Goal: Task Accomplishment & Management: Use online tool/utility

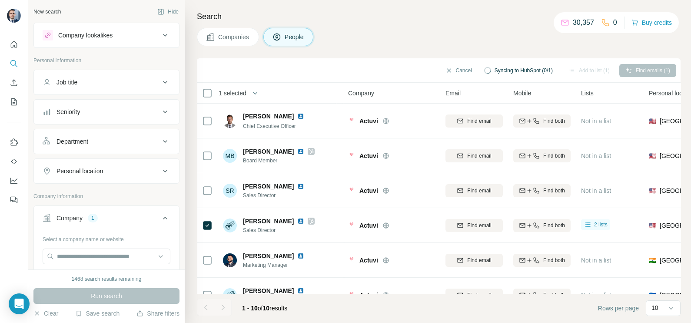
scroll to position [108, 0]
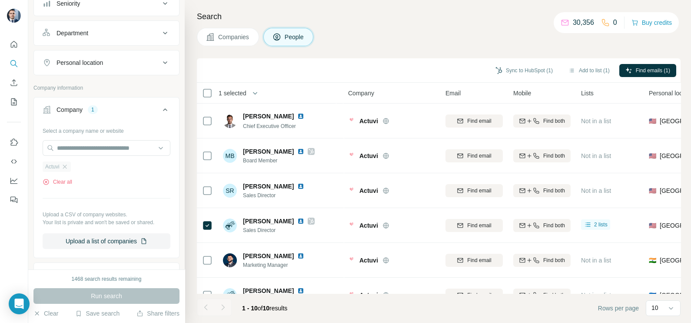
click at [59, 167] on span "Actuvi" at bounding box center [52, 167] width 14 height 8
click at [70, 163] on div "Actuvi" at bounding box center [57, 166] width 28 height 10
click at [68, 163] on icon "button" at bounding box center [64, 166] width 7 height 7
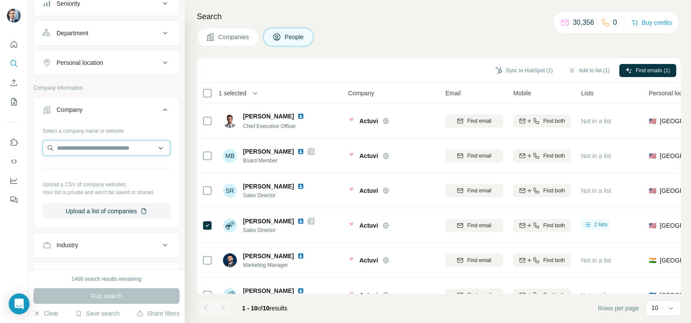
click at [71, 146] on input "text" at bounding box center [107, 148] width 128 height 16
paste input "**********"
type input "**********"
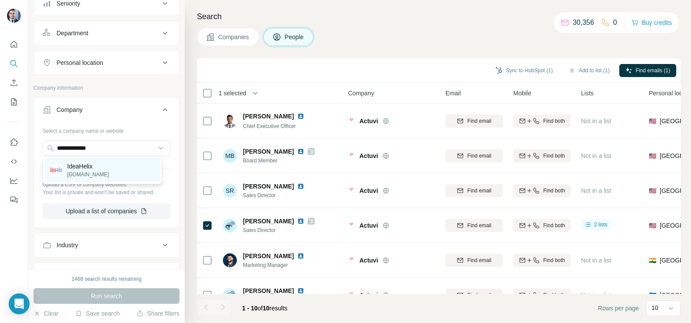
click at [90, 172] on p "[DOMAIN_NAME]" at bounding box center [88, 174] width 42 height 8
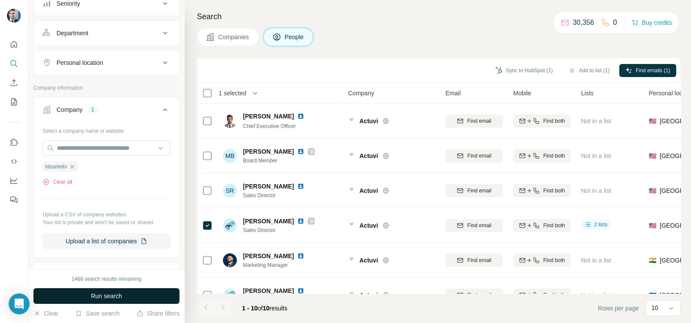
click at [111, 288] on button "Run search" at bounding box center [106, 296] width 146 height 16
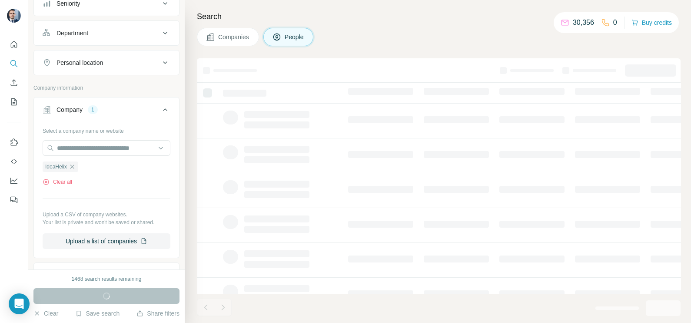
click at [110, 292] on div "Run search" at bounding box center [106, 296] width 146 height 16
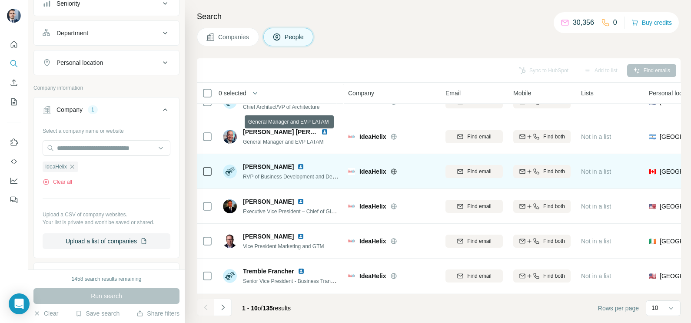
scroll to position [163, 0]
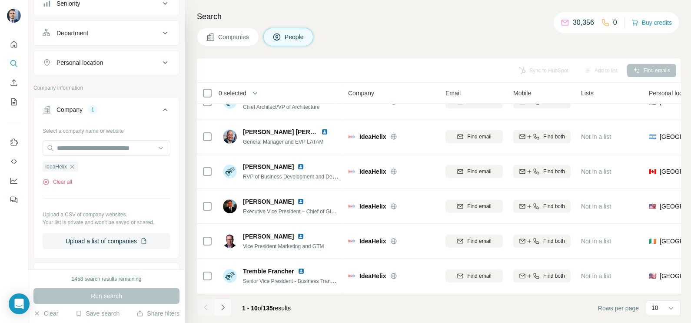
click at [223, 312] on button "Navigate to next page" at bounding box center [222, 306] width 17 height 17
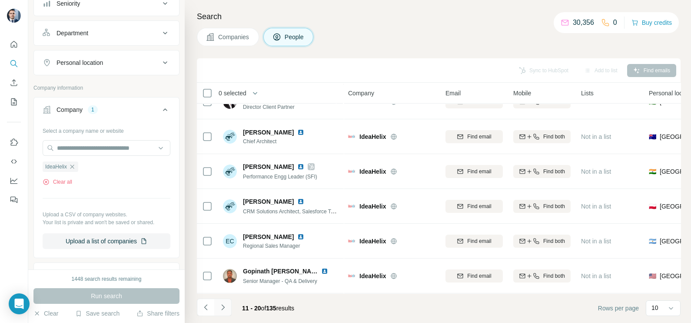
click at [228, 309] on button "Navigate to next page" at bounding box center [222, 306] width 17 height 17
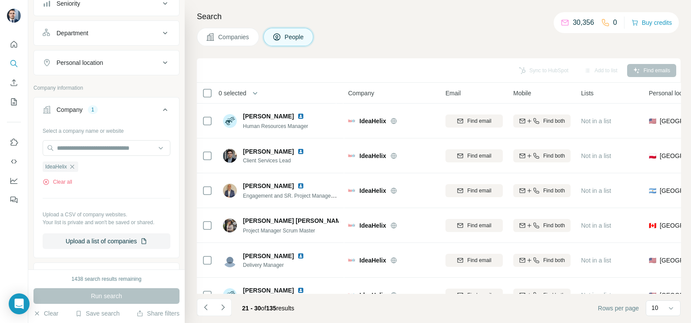
scroll to position [0, 0]
click at [225, 305] on icon "Navigate to next page" at bounding box center [223, 307] width 9 height 9
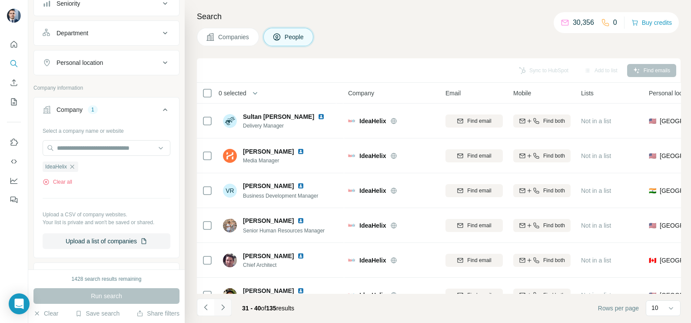
click at [222, 306] on icon "Navigate to next page" at bounding box center [223, 307] width 9 height 9
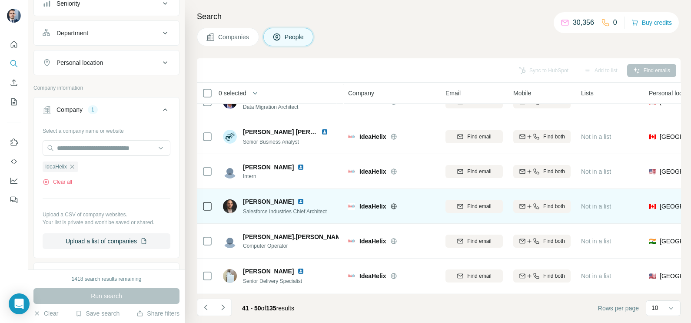
scroll to position [163, 0]
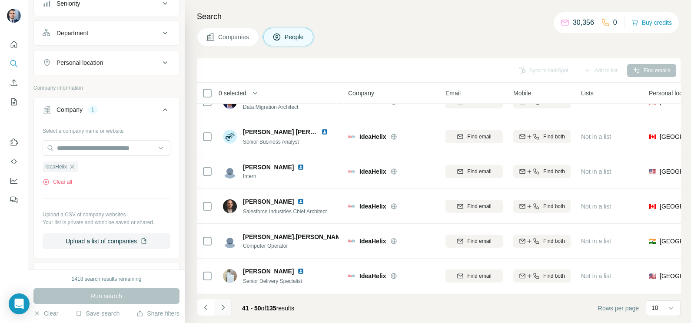
click at [228, 311] on button "Navigate to next page" at bounding box center [222, 306] width 17 height 17
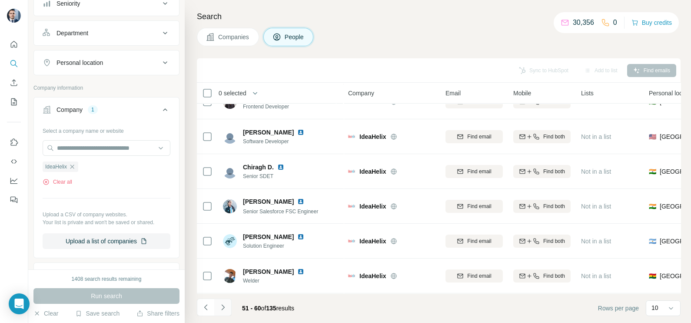
click at [227, 304] on button "Navigate to next page" at bounding box center [222, 306] width 17 height 17
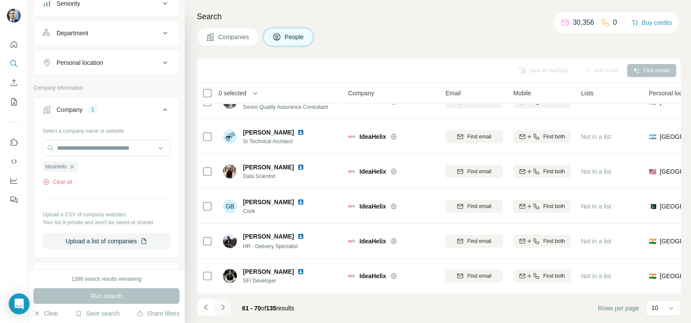
click at [230, 304] on button "Navigate to next page" at bounding box center [222, 306] width 17 height 17
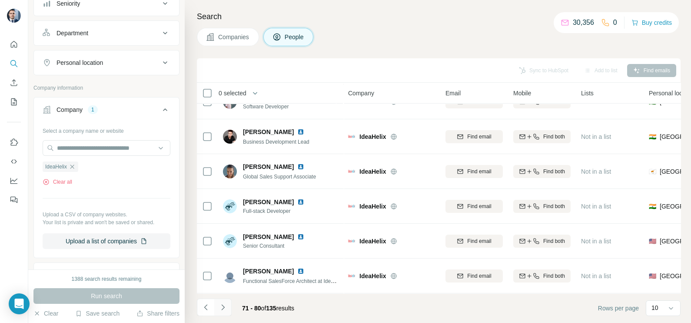
click at [224, 309] on icon "Navigate to next page" at bounding box center [223, 307] width 9 height 9
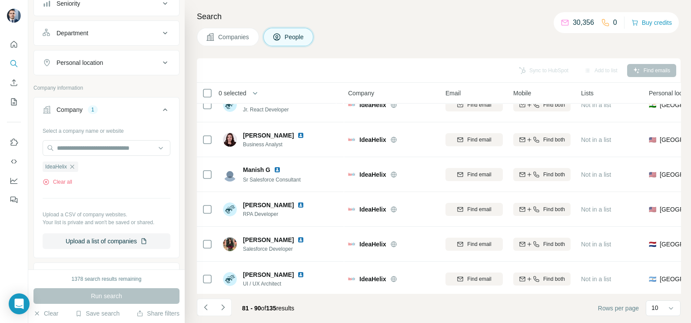
scroll to position [0, 0]
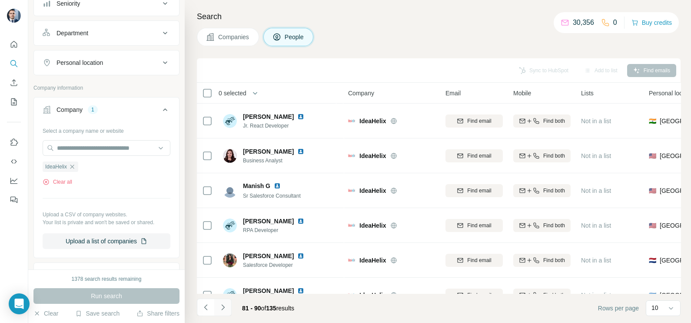
click at [226, 306] on icon "Navigate to next page" at bounding box center [223, 307] width 9 height 9
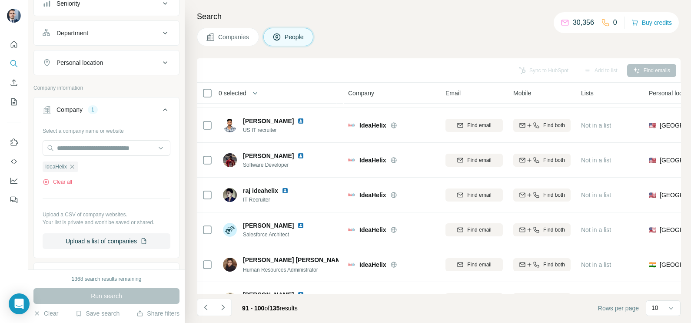
scroll to position [163, 0]
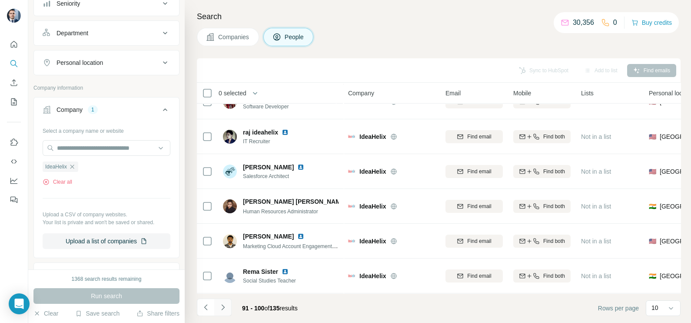
click at [222, 313] on button "Navigate to next page" at bounding box center [222, 306] width 17 height 17
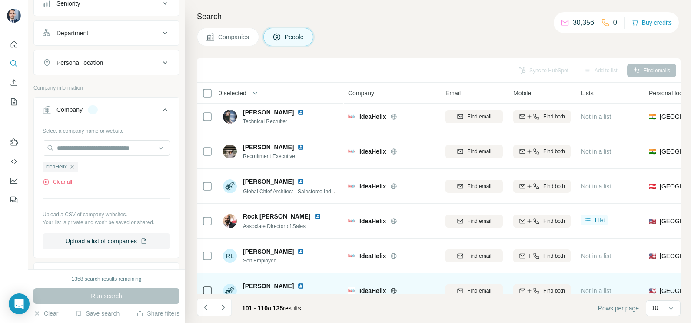
scroll to position [0, 0]
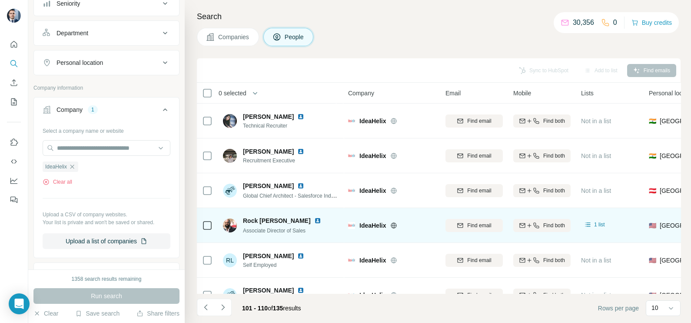
click at [202, 224] on icon at bounding box center [207, 225] width 10 height 10
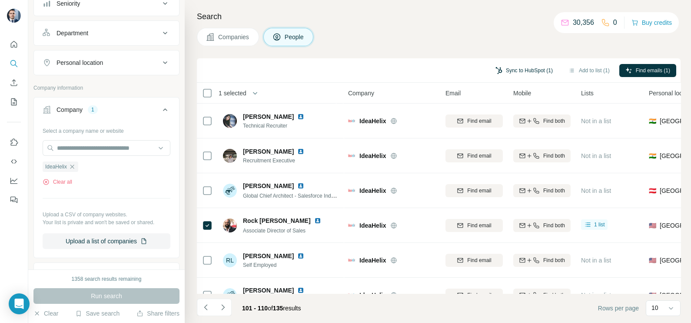
click at [508, 68] on button "Sync to HubSpot (1)" at bounding box center [524, 70] width 70 height 13
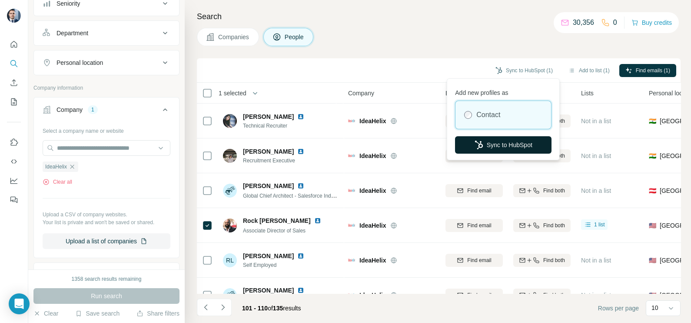
click at [482, 146] on button "Sync to HubSpot" at bounding box center [503, 144] width 96 height 17
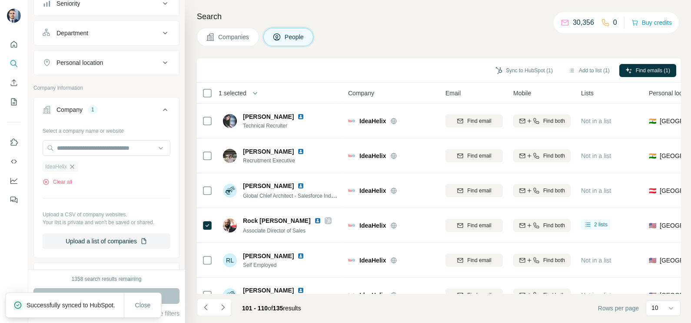
click at [72, 167] on icon "button" at bounding box center [72, 166] width 7 height 7
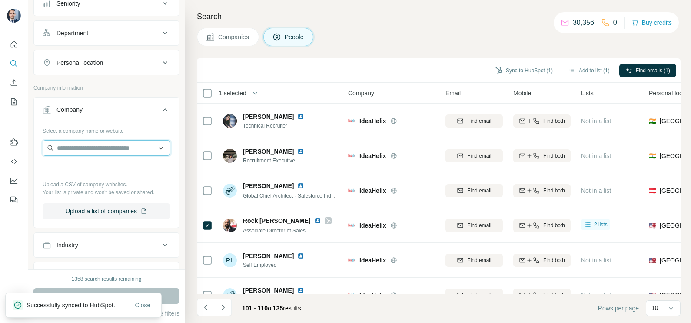
click at [88, 145] on input "text" at bounding box center [107, 148] width 128 height 16
paste input "*********"
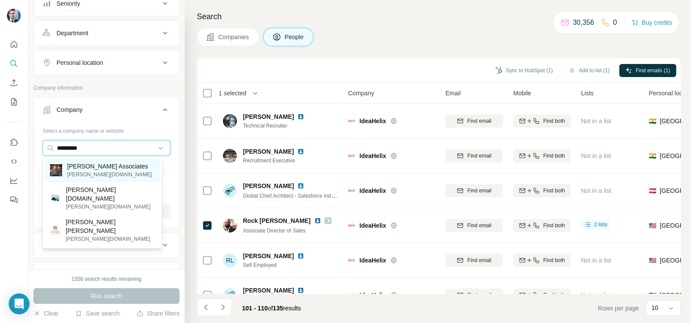
type input "*********"
click at [116, 169] on p "[PERSON_NAME] Associates" at bounding box center [109, 166] width 85 height 9
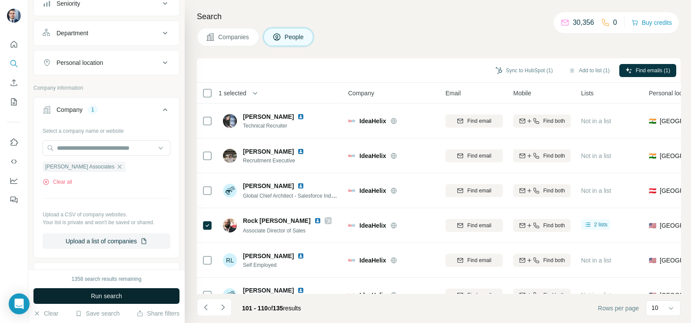
click at [120, 302] on button "Run search" at bounding box center [106, 296] width 146 height 16
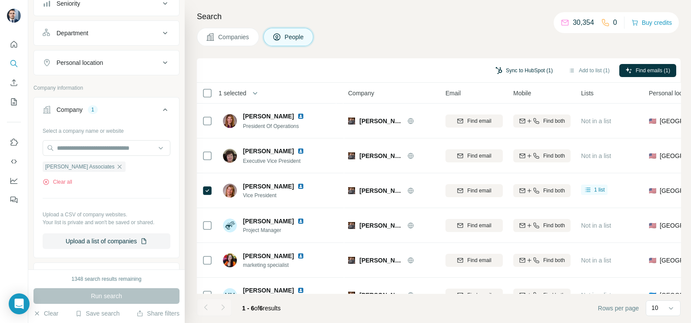
click at [522, 67] on button "Sync to HubSpot (1)" at bounding box center [524, 70] width 70 height 13
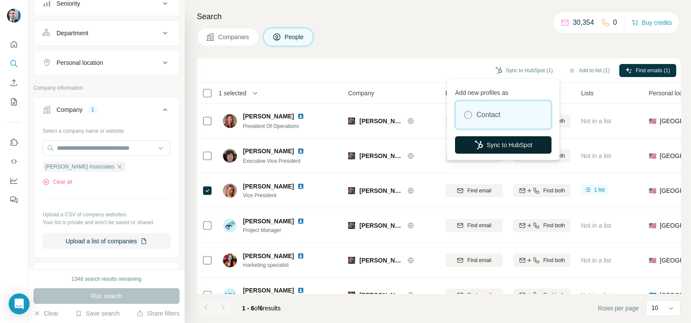
click at [492, 145] on button "Sync to HubSpot" at bounding box center [503, 144] width 96 height 17
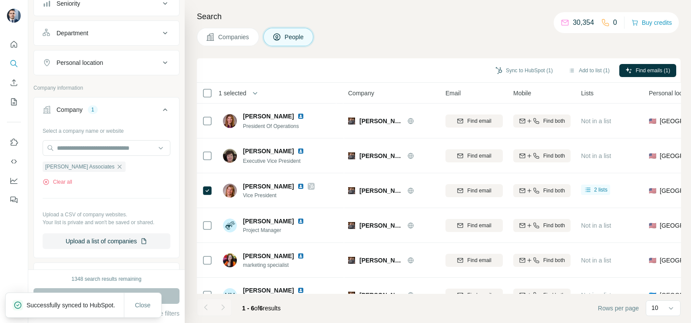
click at [116, 168] on icon "button" at bounding box center [119, 166] width 7 height 7
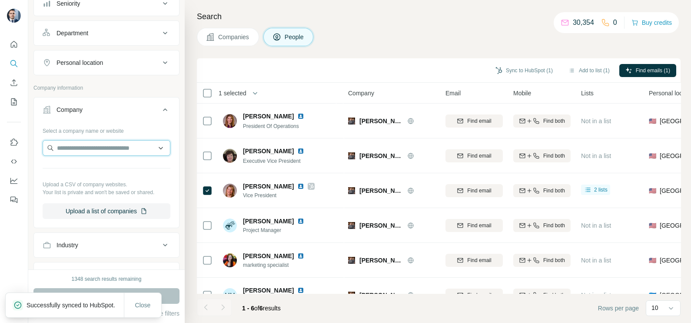
click at [85, 146] on input "text" at bounding box center [107, 148] width 128 height 16
paste input "**********"
type input "**********"
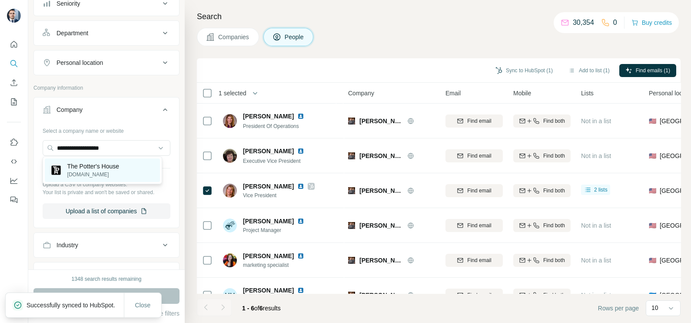
click at [90, 171] on p "[DOMAIN_NAME]" at bounding box center [93, 174] width 52 height 8
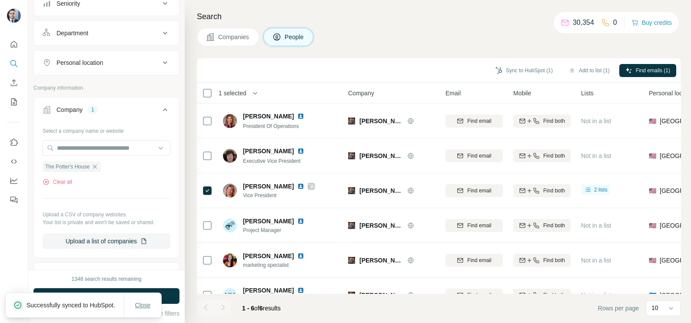
click at [146, 304] on span "Close" at bounding box center [143, 304] width 16 height 9
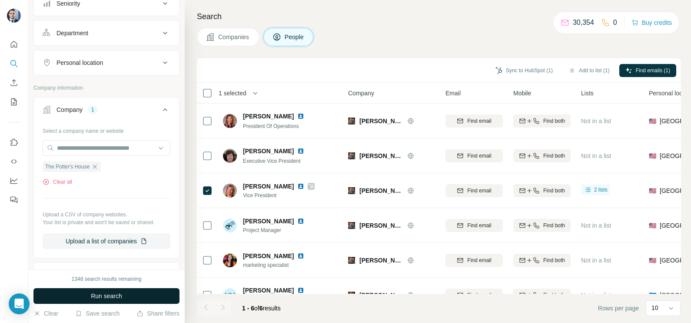
click at [141, 295] on button "Run search" at bounding box center [106, 296] width 146 height 16
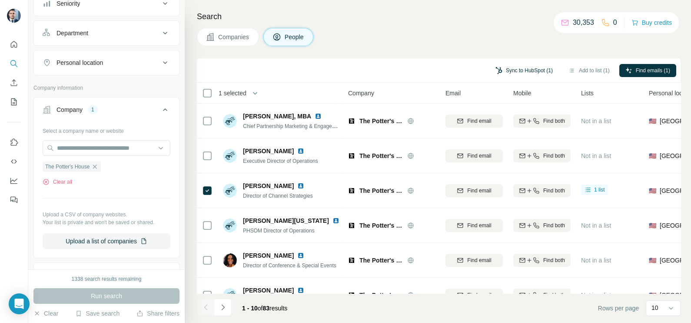
click at [533, 68] on button "Sync to HubSpot (1)" at bounding box center [524, 70] width 70 height 13
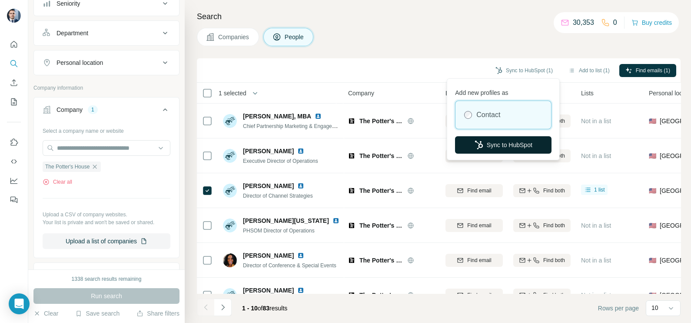
click at [500, 141] on button "Sync to HubSpot" at bounding box center [503, 144] width 96 height 17
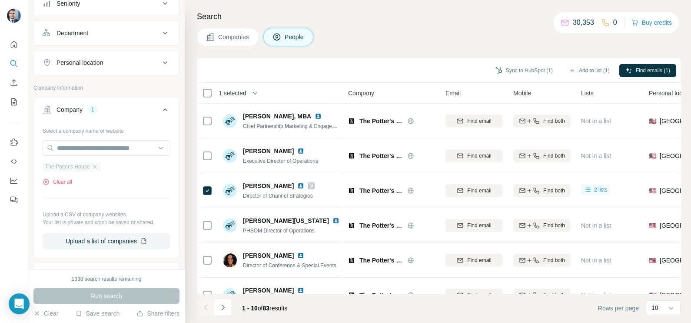
click at [101, 164] on div "The Potter's House" at bounding box center [72, 166] width 58 height 10
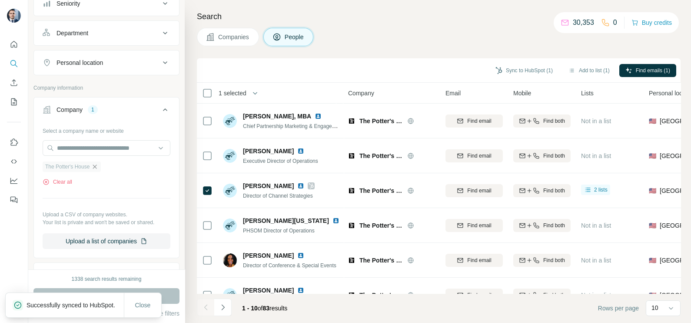
click at [96, 163] on icon "button" at bounding box center [94, 166] width 7 height 7
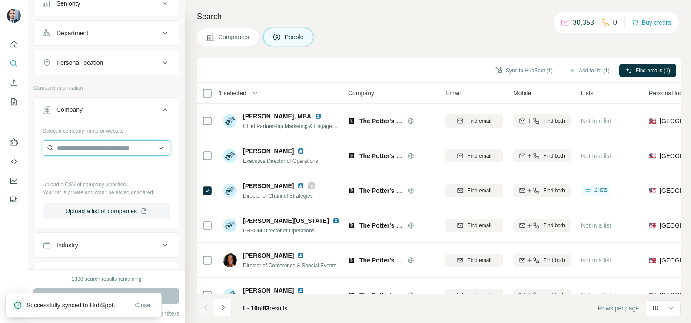
click at [95, 146] on input "text" at bounding box center [107, 148] width 128 height 16
paste input "**********"
type input "**********"
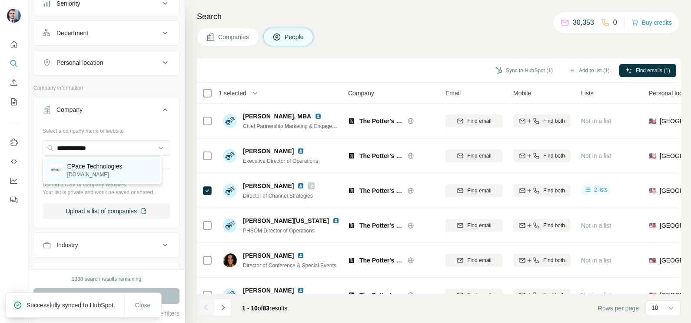
click at [88, 176] on p "[DOMAIN_NAME]" at bounding box center [94, 174] width 55 height 8
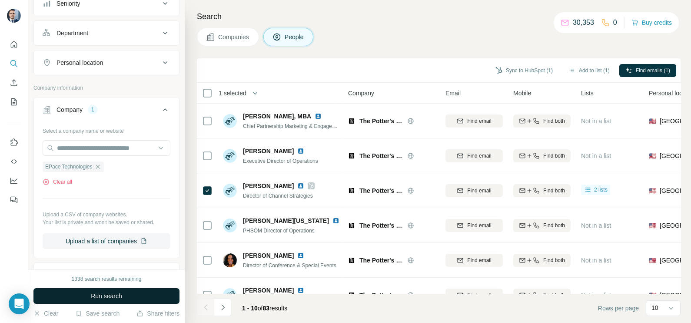
click at [102, 296] on span "Run search" at bounding box center [106, 295] width 31 height 9
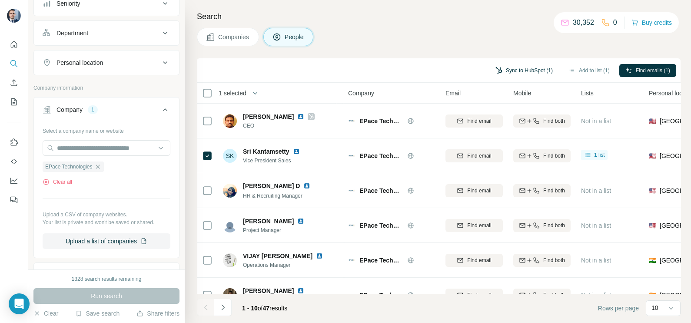
click at [509, 73] on button "Sync to HubSpot (1)" at bounding box center [524, 70] width 70 height 13
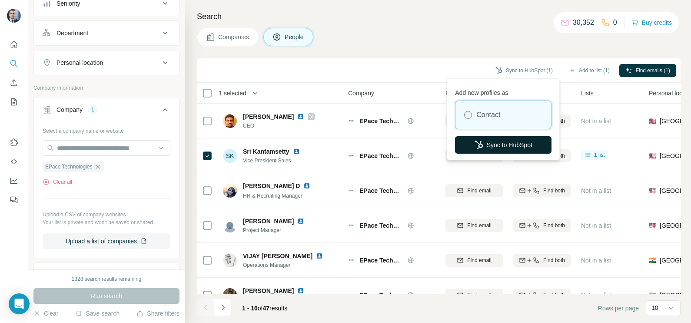
click at [477, 143] on icon "button" at bounding box center [479, 144] width 8 height 9
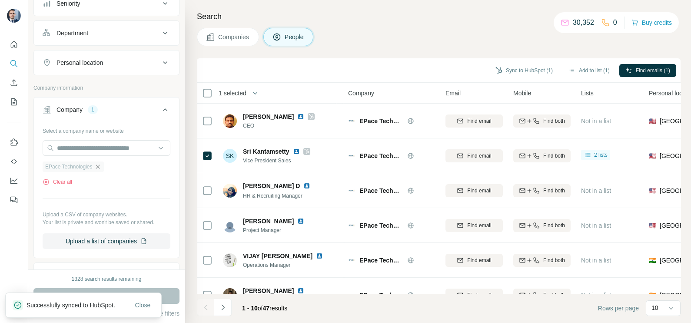
click at [100, 164] on icon "button" at bounding box center [98, 166] width 4 height 4
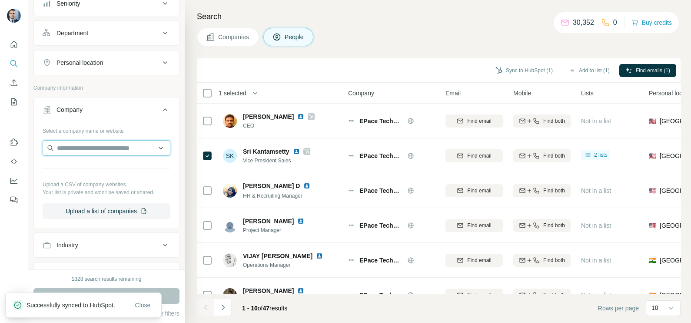
click at [100, 142] on input "text" at bounding box center [107, 148] width 128 height 16
paste input "**********"
type input "**********"
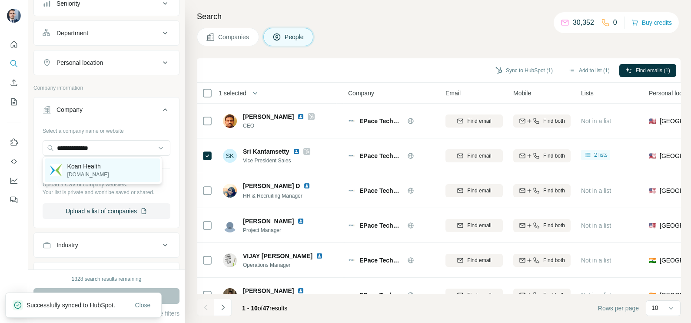
click at [91, 167] on p "Koan Health" at bounding box center [88, 166] width 42 height 9
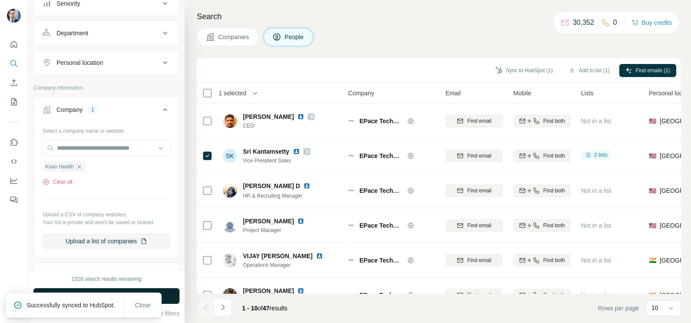
click at [174, 300] on button "Run search" at bounding box center [106, 296] width 146 height 16
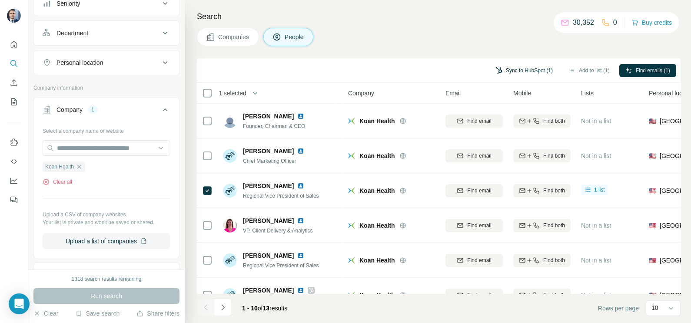
click at [526, 73] on button "Sync to HubSpot (1)" at bounding box center [524, 70] width 70 height 13
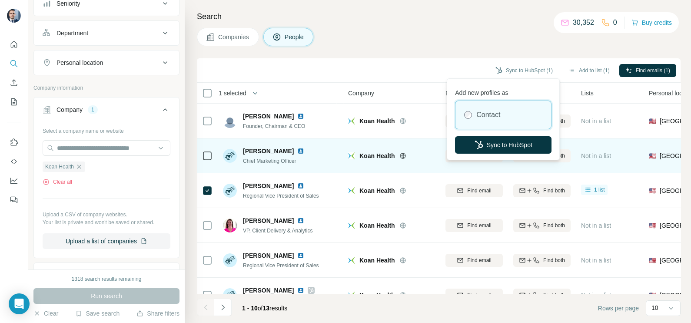
click at [493, 146] on button "Sync to HubSpot" at bounding box center [503, 144] width 96 height 17
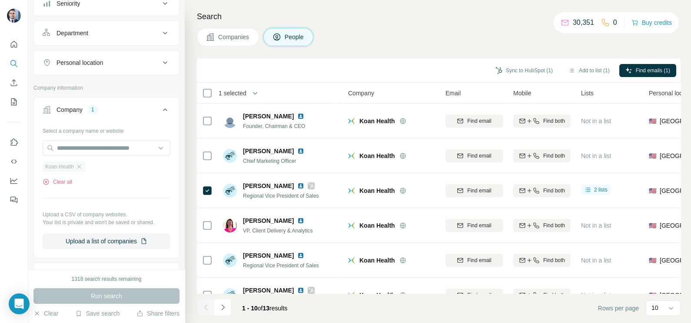
click at [79, 169] on div "Koan Health" at bounding box center [64, 166] width 43 height 10
click at [83, 147] on input "text" at bounding box center [107, 148] width 128 height 16
click at [126, 215] on p "Upload a CSV of company websites." at bounding box center [107, 214] width 128 height 8
click at [80, 163] on icon "button" at bounding box center [79, 166] width 7 height 7
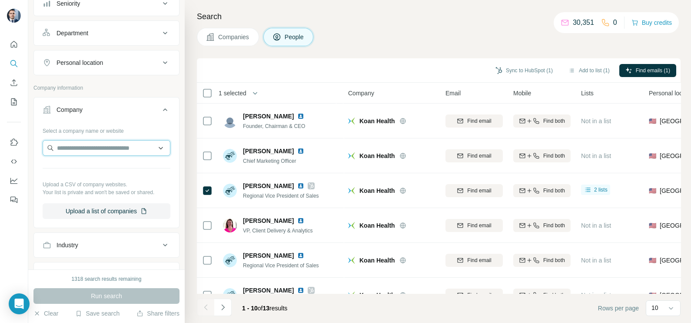
click at [93, 148] on input "text" at bounding box center [107, 148] width 128 height 16
paste input "**********"
type input "**********"
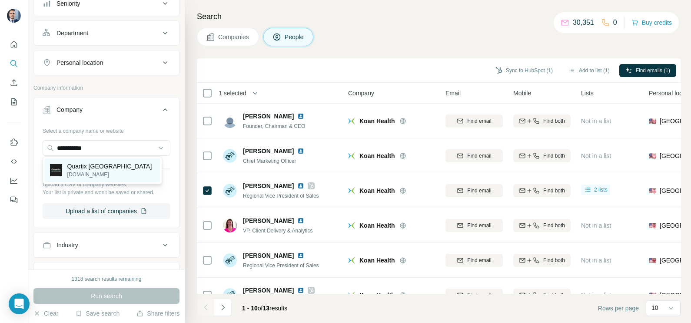
click at [68, 167] on p "Quartix [GEOGRAPHIC_DATA]" at bounding box center [109, 166] width 85 height 9
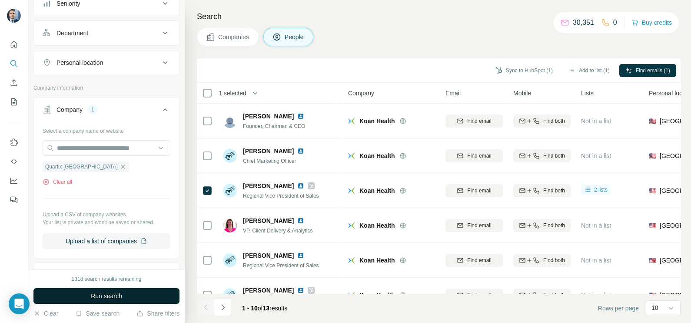
click at [106, 296] on span "Run search" at bounding box center [106, 295] width 31 height 9
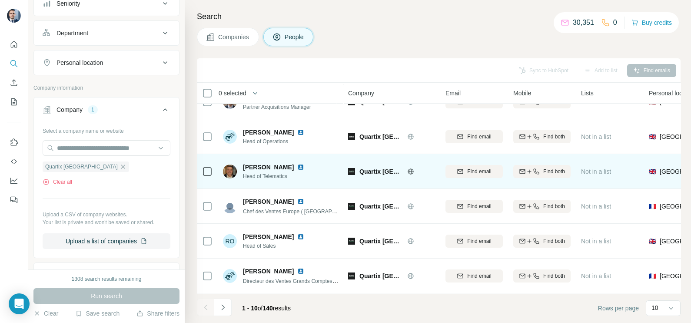
scroll to position [163, 0]
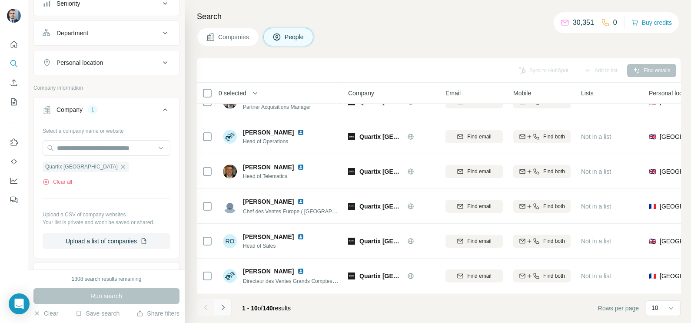
click at [224, 304] on icon "Navigate to next page" at bounding box center [223, 307] width 9 height 9
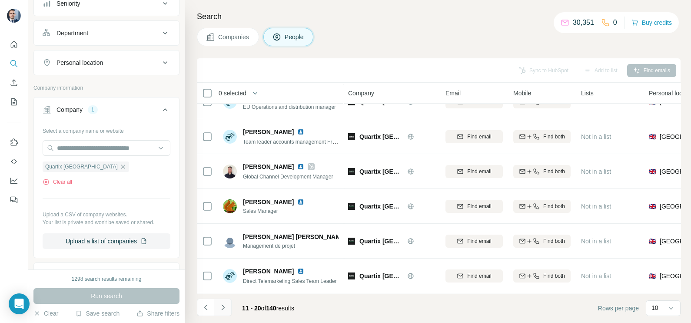
click at [228, 311] on button "Navigate to next page" at bounding box center [222, 306] width 17 height 17
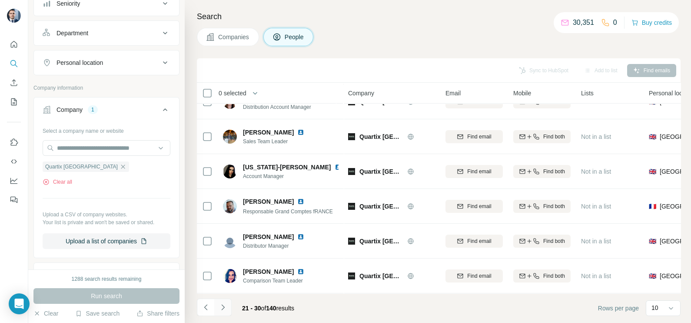
click at [223, 302] on button "Navigate to next page" at bounding box center [222, 306] width 17 height 17
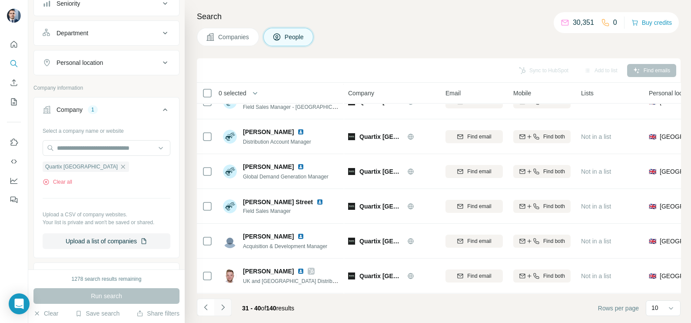
click at [226, 309] on icon "Navigate to next page" at bounding box center [223, 307] width 9 height 9
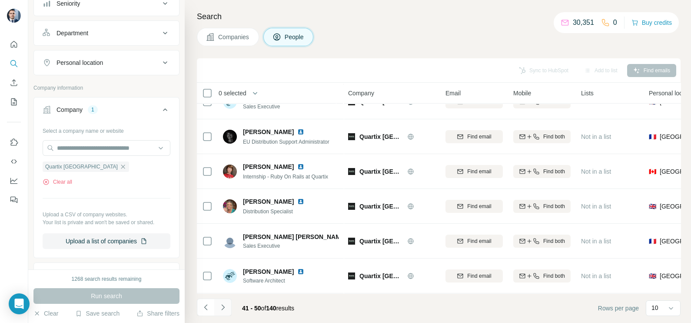
click at [226, 304] on icon "Navigate to next page" at bounding box center [223, 307] width 9 height 9
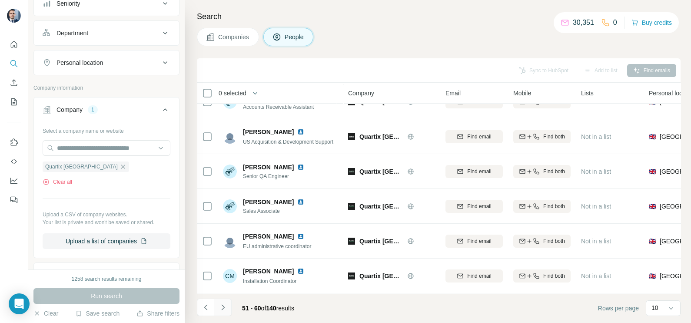
click at [226, 305] on icon "Navigate to next page" at bounding box center [223, 307] width 9 height 9
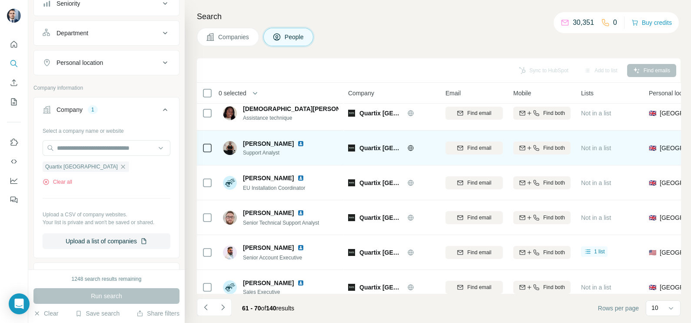
scroll to position [108, 0]
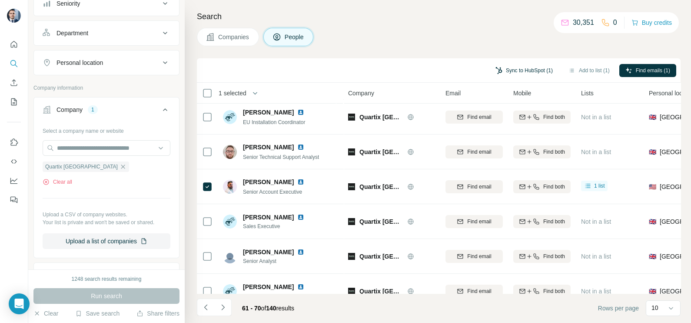
click at [519, 73] on button "Sync to HubSpot (1)" at bounding box center [524, 70] width 70 height 13
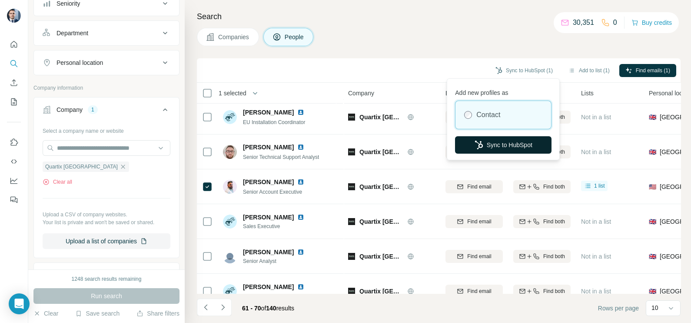
click at [499, 143] on button "Sync to HubSpot" at bounding box center [503, 144] width 96 height 17
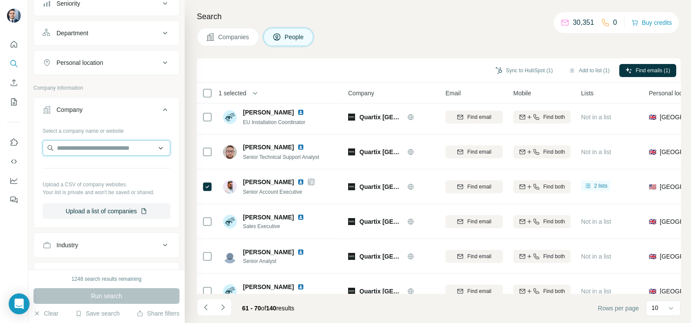
click at [85, 146] on input "text" at bounding box center [107, 148] width 128 height 16
paste input "**********"
type input "**********"
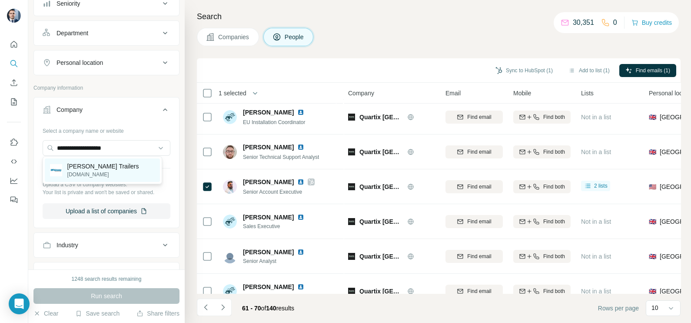
click at [101, 173] on p "[DOMAIN_NAME]" at bounding box center [103, 174] width 72 height 8
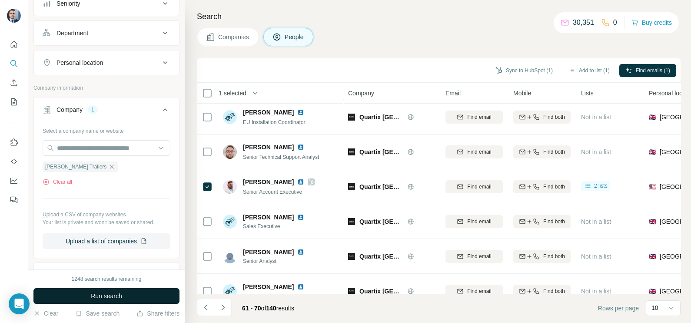
click at [120, 302] on button "Run search" at bounding box center [106, 296] width 146 height 16
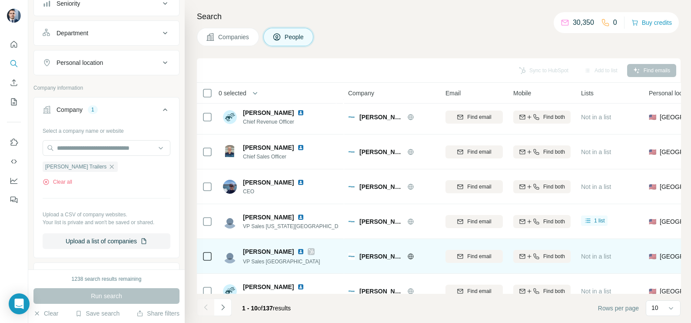
scroll to position [163, 0]
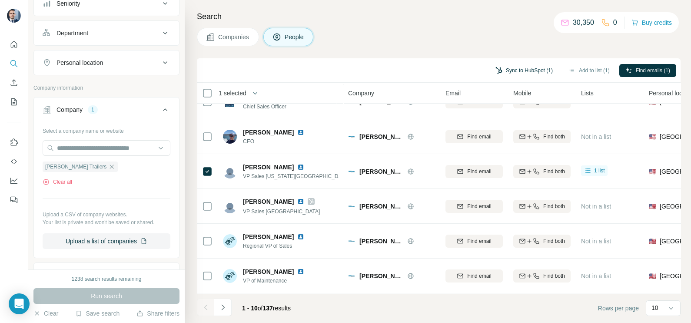
click at [522, 69] on button "Sync to HubSpot (1)" at bounding box center [524, 70] width 70 height 13
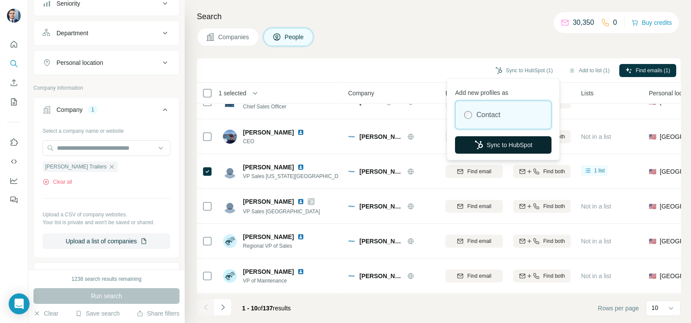
click at [503, 147] on button "Sync to HubSpot" at bounding box center [503, 144] width 96 height 17
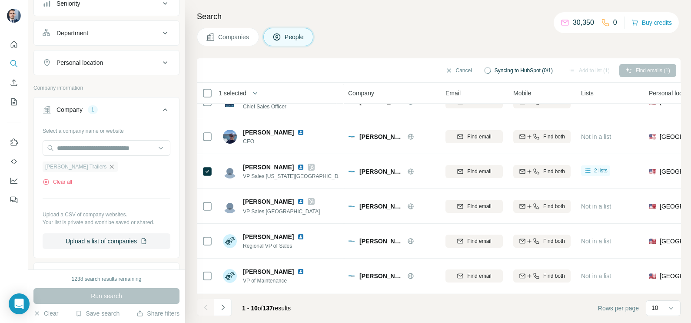
click at [108, 166] on icon "button" at bounding box center [111, 166] width 7 height 7
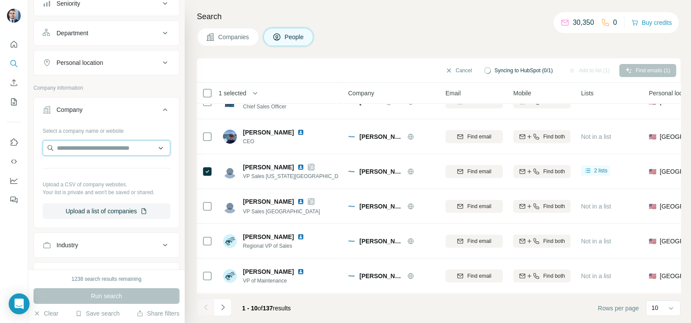
click at [90, 150] on input "text" at bounding box center [107, 148] width 128 height 16
paste input "**********"
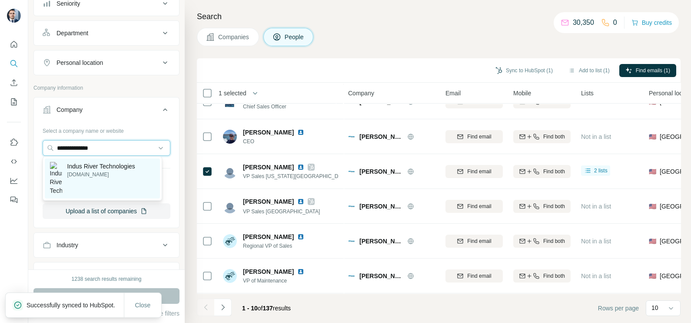
type input "**********"
click at [102, 172] on p "[DOMAIN_NAME]" at bounding box center [101, 174] width 68 height 8
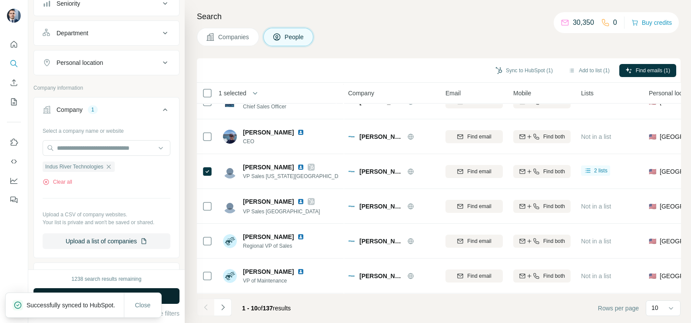
click at [173, 296] on button "Run search" at bounding box center [106, 296] width 146 height 16
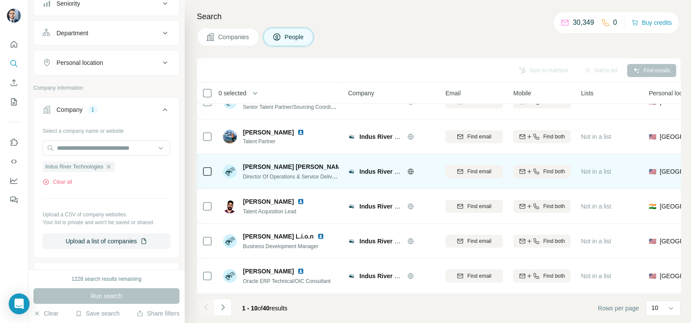
scroll to position [163, 0]
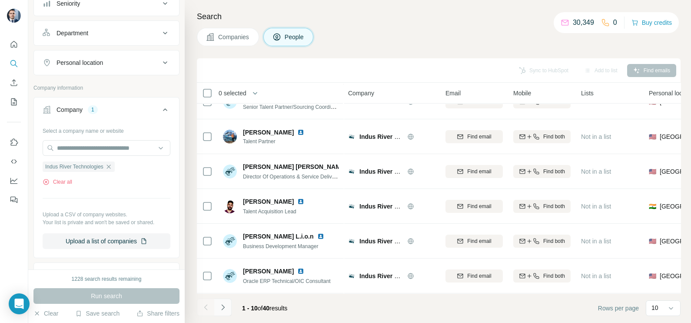
click at [223, 306] on icon "Navigate to next page" at bounding box center [222, 307] width 3 height 6
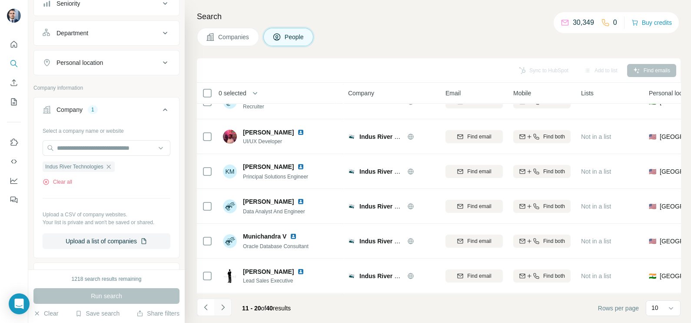
click at [227, 308] on button "Navigate to next page" at bounding box center [222, 306] width 17 height 17
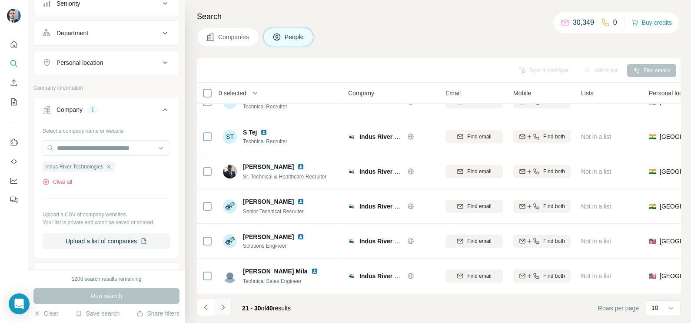
click at [223, 306] on icon "Navigate to next page" at bounding box center [223, 307] width 9 height 9
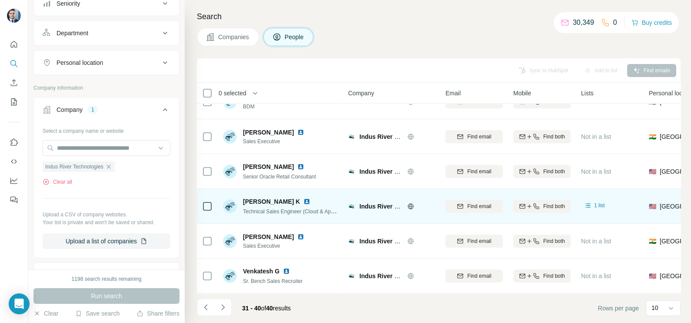
click at [201, 202] on td at bounding box center [207, 206] width 21 height 35
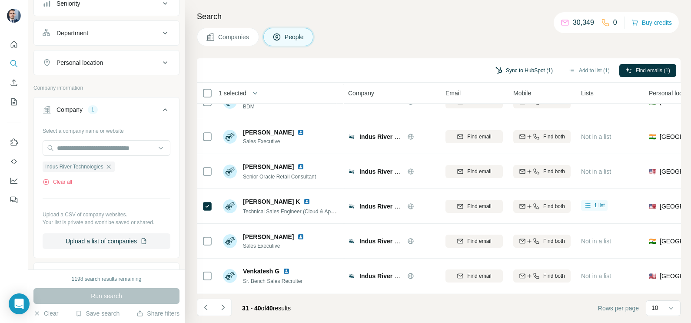
click at [530, 72] on button "Sync to HubSpot (1)" at bounding box center [524, 70] width 70 height 13
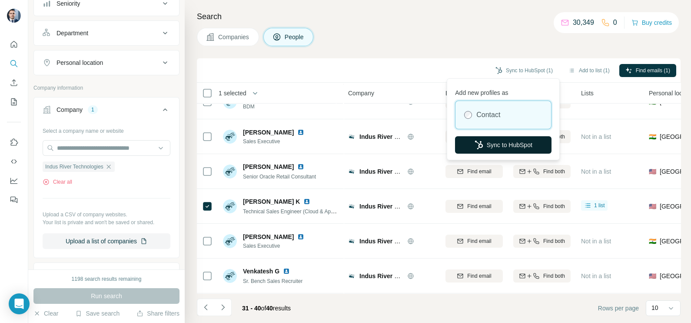
click at [499, 140] on button "Sync to HubSpot" at bounding box center [503, 144] width 96 height 17
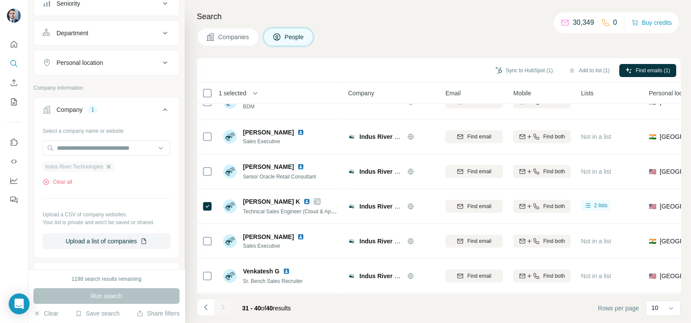
click at [110, 165] on icon "button" at bounding box center [108, 166] width 7 height 7
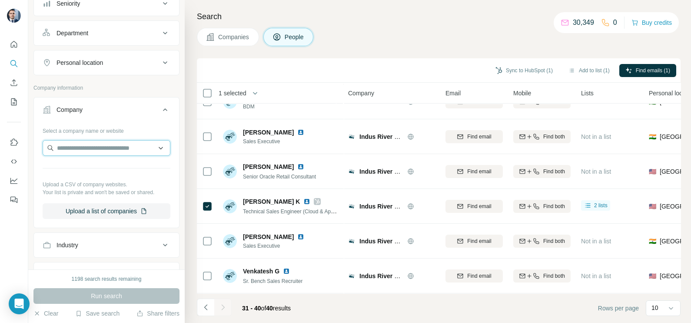
click at [101, 143] on input "text" at bounding box center [107, 148] width 128 height 16
paste input "**********"
type input "**********"
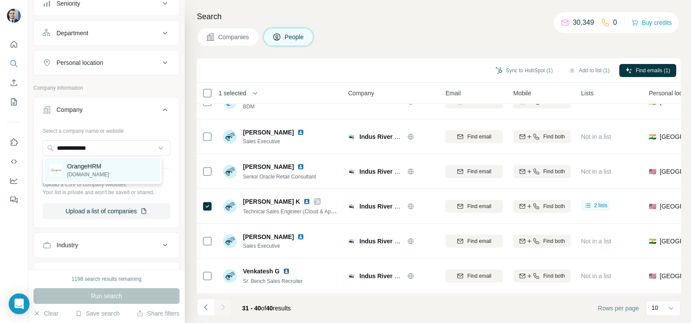
click at [103, 166] on p "OrangeHRM" at bounding box center [88, 166] width 42 height 9
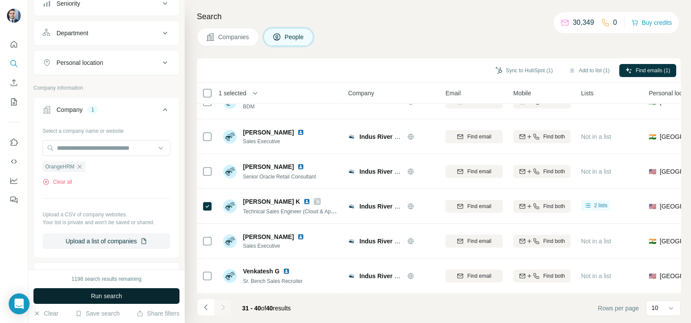
click at [143, 293] on button "Run search" at bounding box center [106, 296] width 146 height 16
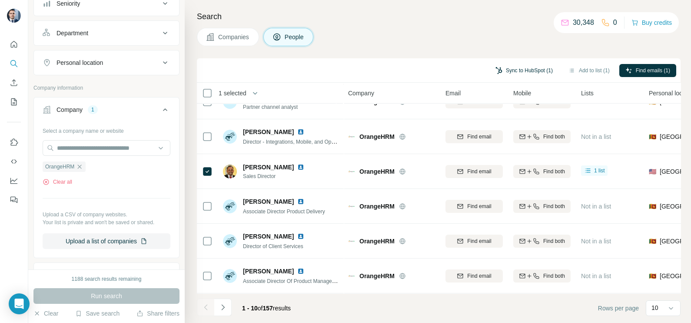
click at [520, 67] on button "Sync to HubSpot (1)" at bounding box center [524, 70] width 70 height 13
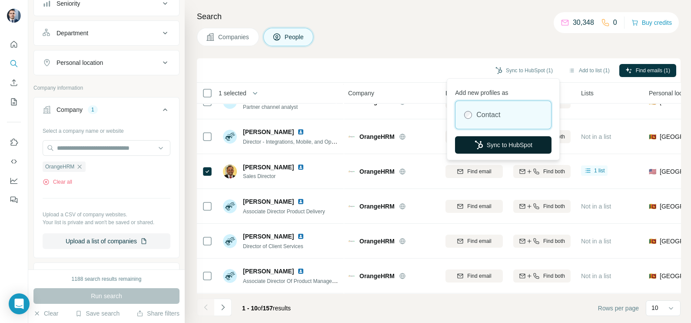
click at [493, 145] on button "Sync to HubSpot" at bounding box center [503, 144] width 96 height 17
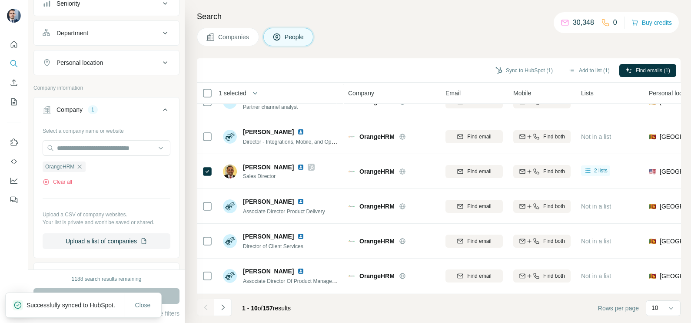
click at [80, 166] on icon "button" at bounding box center [79, 166] width 7 height 7
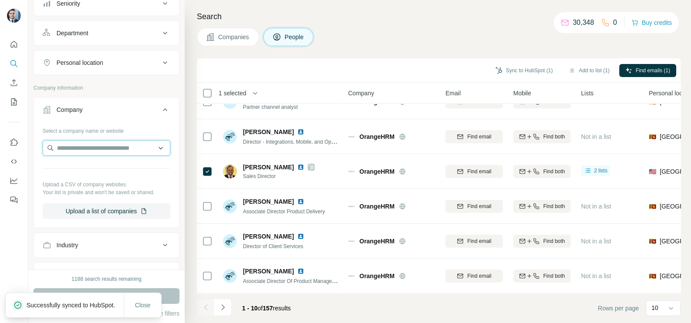
click at [83, 151] on input "text" at bounding box center [107, 148] width 128 height 16
paste input "**********"
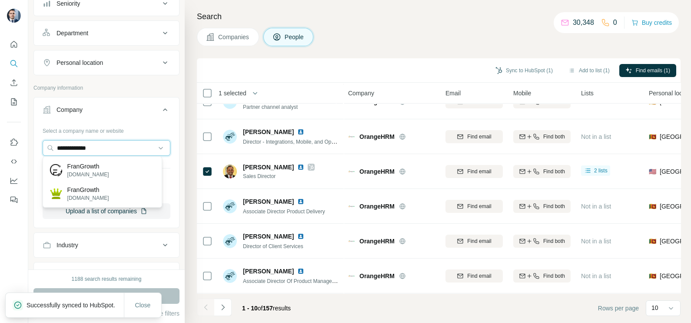
type input "**********"
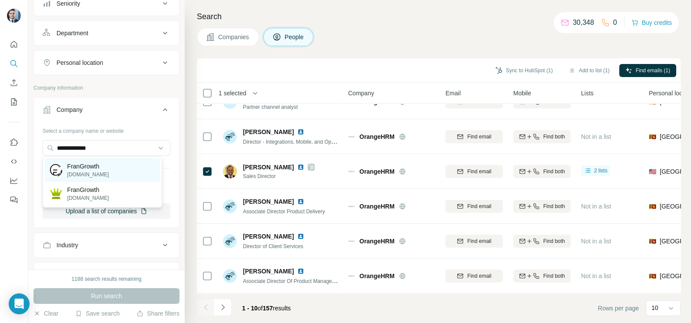
click at [122, 162] on div "FranGrowth [DOMAIN_NAME]" at bounding box center [102, 169] width 115 height 23
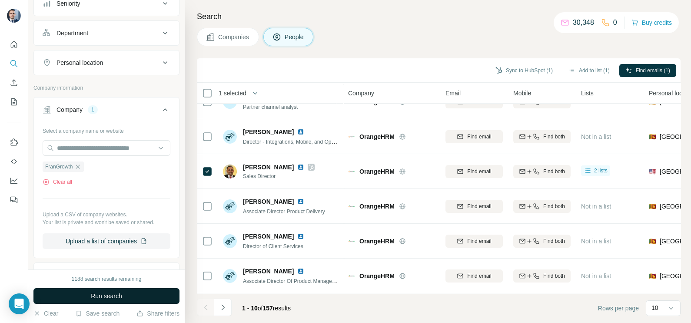
click at [131, 290] on button "Run search" at bounding box center [106, 296] width 146 height 16
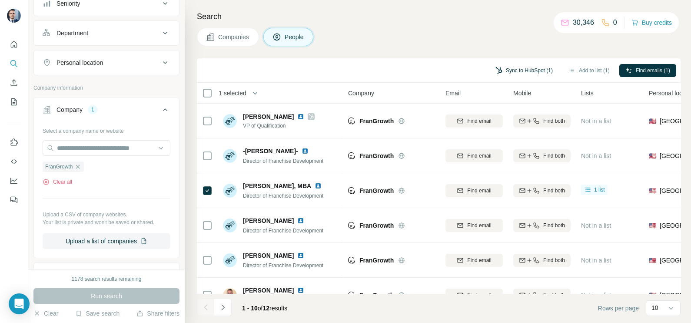
click at [528, 70] on button "Sync to HubSpot (1)" at bounding box center [524, 70] width 70 height 13
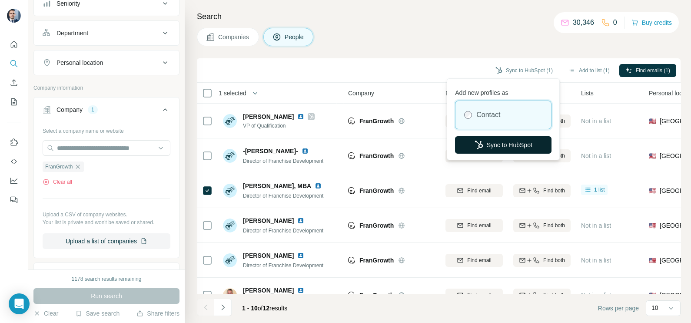
click at [499, 145] on button "Sync to HubSpot" at bounding box center [503, 144] width 96 height 17
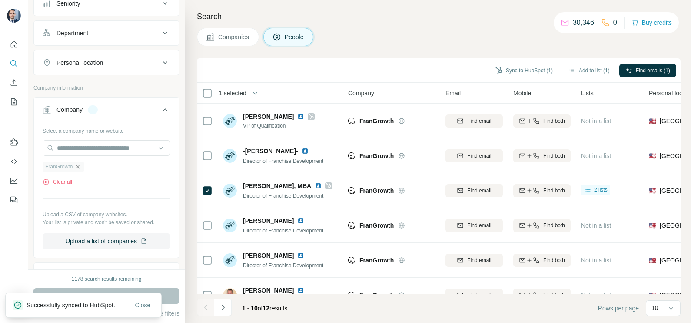
click at [81, 166] on icon "button" at bounding box center [77, 166] width 7 height 7
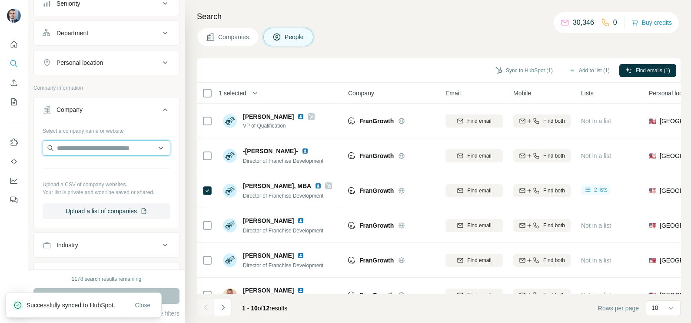
click at [90, 146] on input "text" at bounding box center [107, 148] width 128 height 16
paste input "**********"
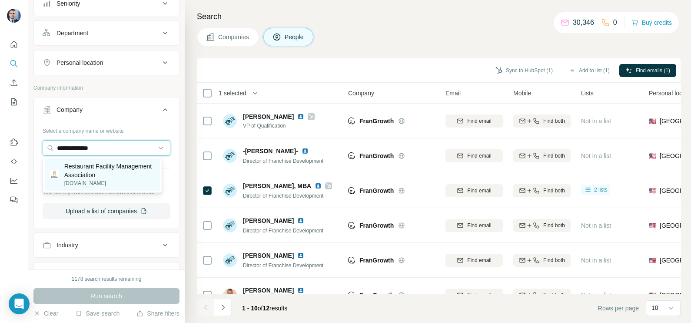
type input "**********"
click at [91, 176] on p "Restaurant Facility Management Association" at bounding box center [109, 170] width 90 height 17
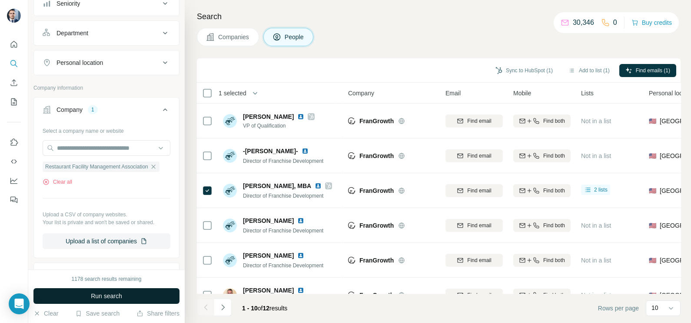
click at [118, 302] on button "Run search" at bounding box center [106, 296] width 146 height 16
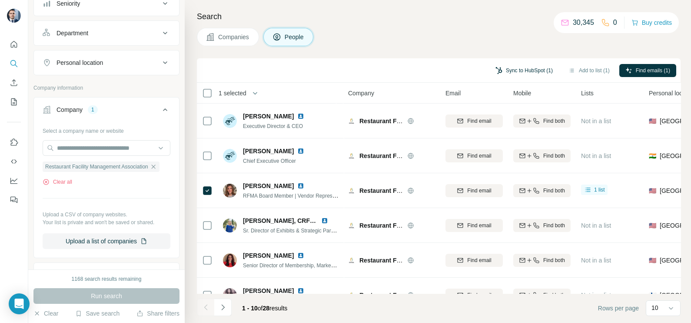
click at [532, 69] on button "Sync to HubSpot (1)" at bounding box center [524, 70] width 70 height 13
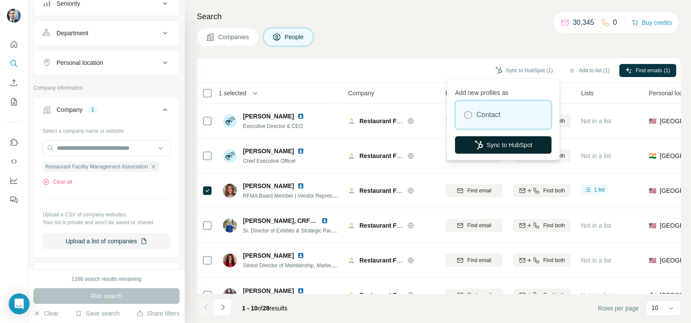
click at [496, 144] on button "Sync to HubSpot" at bounding box center [503, 144] width 96 height 17
